Goal: Register for event/course

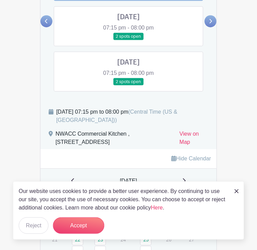
scroll to position [356, 0]
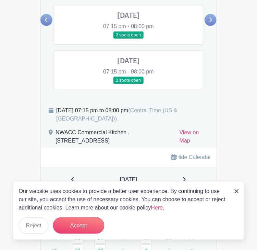
click at [237, 193] on img at bounding box center [237, 191] width 4 height 4
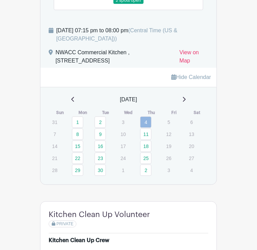
scroll to position [430, 0]
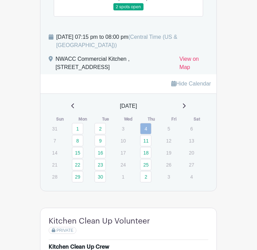
click at [71, 105] on icon at bounding box center [72, 105] width 3 height 5
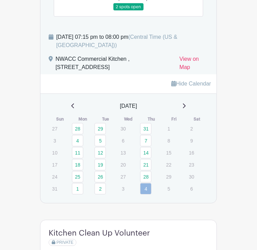
click at [71, 105] on icon at bounding box center [72, 105] width 3 height 5
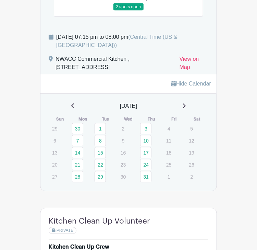
click at [188, 106] on div "[DATE]" at bounding box center [129, 106] width 160 height 8
click at [186, 106] on icon at bounding box center [184, 105] width 3 height 5
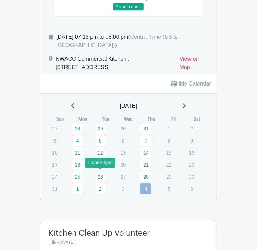
click at [100, 176] on link "26" at bounding box center [100, 176] width 11 height 11
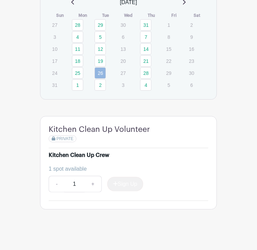
scroll to position [534, 0]
click at [79, 167] on div "1 spot available" at bounding box center [126, 168] width 154 height 8
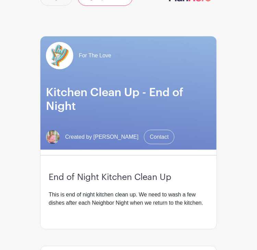
scroll to position [0, 0]
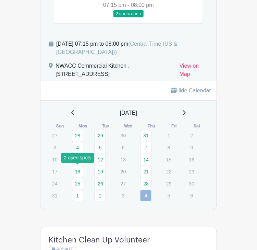
scroll to position [430, 0]
